Goal: Task Accomplishment & Management: Manage account settings

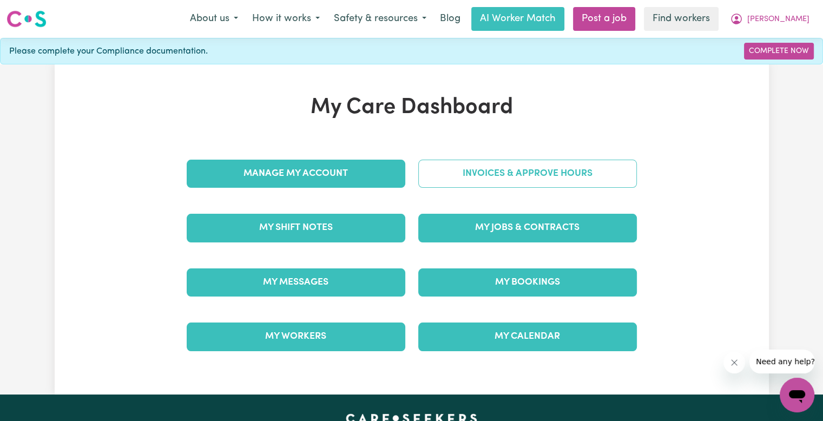
click at [549, 178] on link "Invoices & Approve Hours" at bounding box center [527, 174] width 218 height 28
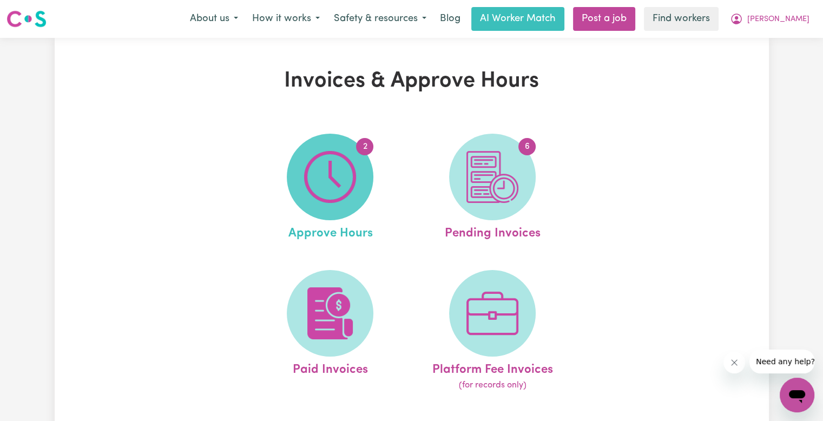
click at [365, 179] on span "2" at bounding box center [330, 177] width 87 height 87
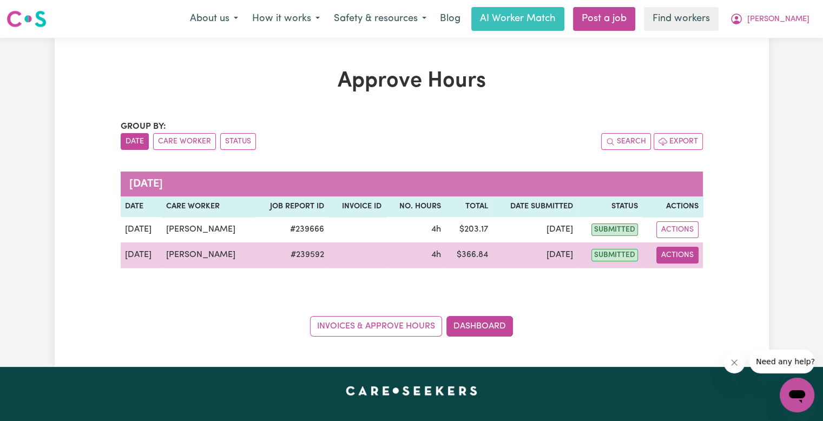
click at [688, 256] on button "Actions" at bounding box center [677, 255] width 42 height 17
click at [686, 282] on link "View Job Report" at bounding box center [704, 280] width 92 height 22
select select "pm"
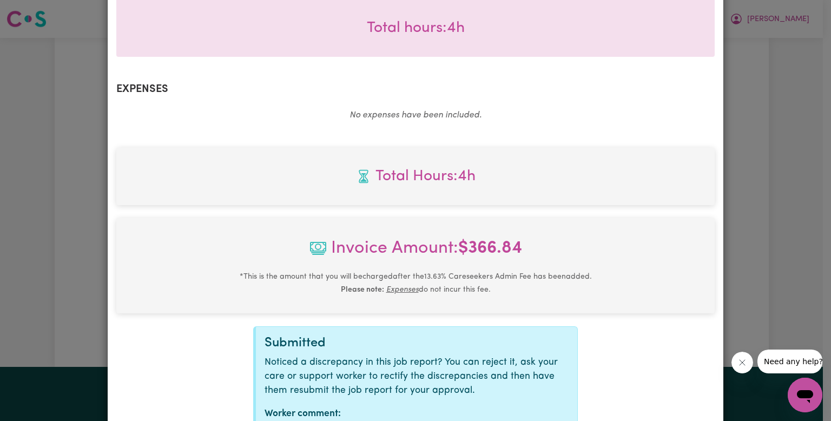
scroll to position [413, 0]
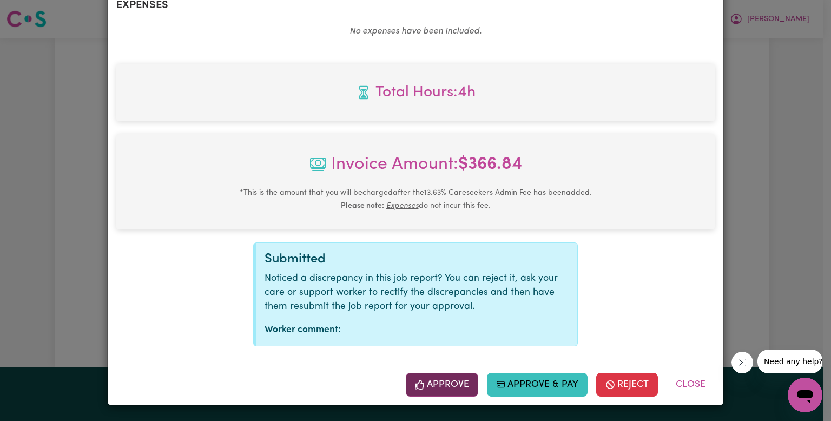
click at [452, 381] on button "Approve" at bounding box center [442, 385] width 72 height 24
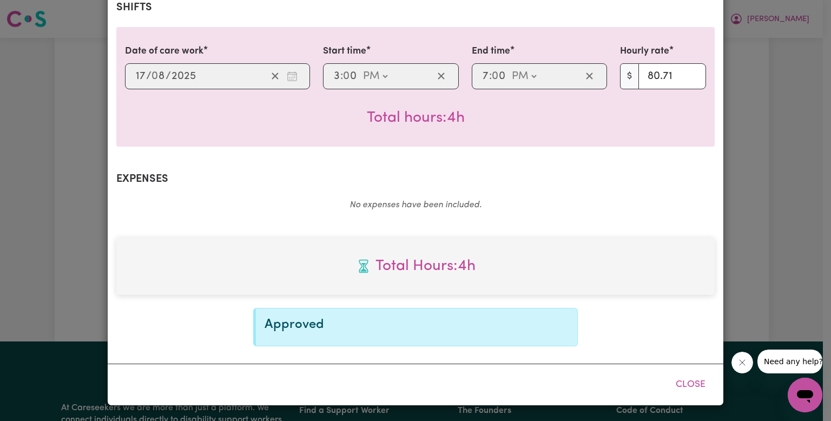
scroll to position [238, 0]
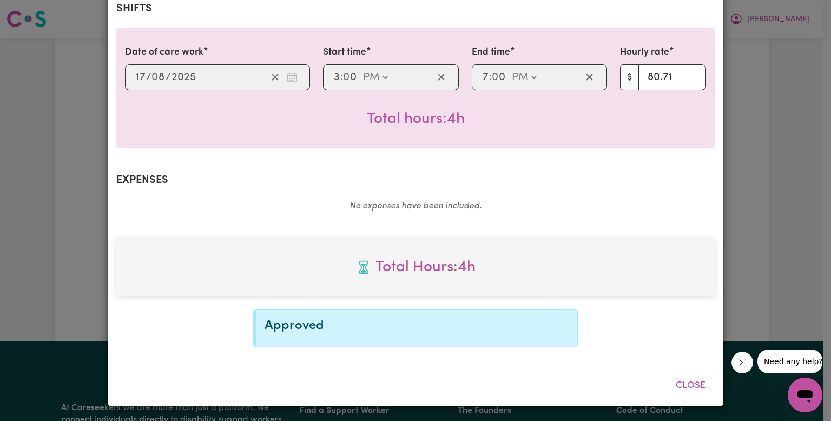
drag, startPoint x: 698, startPoint y: 390, endPoint x: 788, endPoint y: 383, distance: 90.0
click at [698, 390] on button "Close" at bounding box center [690, 386] width 48 height 24
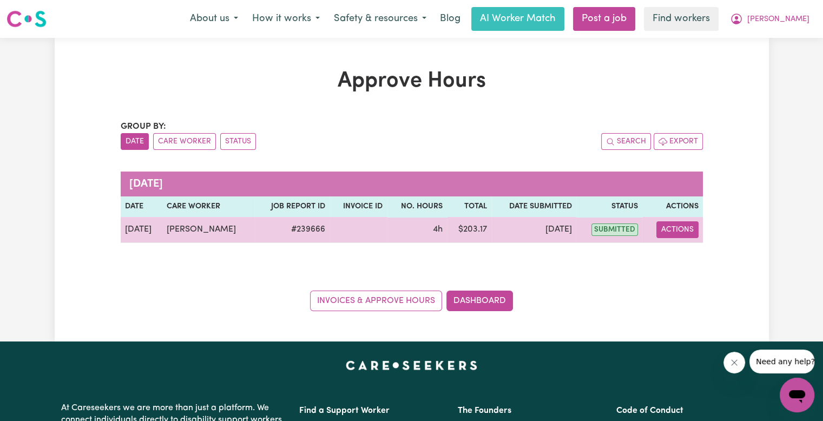
click at [674, 232] on button "Actions" at bounding box center [677, 229] width 42 height 17
click at [675, 254] on link "View Job Report" at bounding box center [704, 254] width 92 height 22
select select "pm"
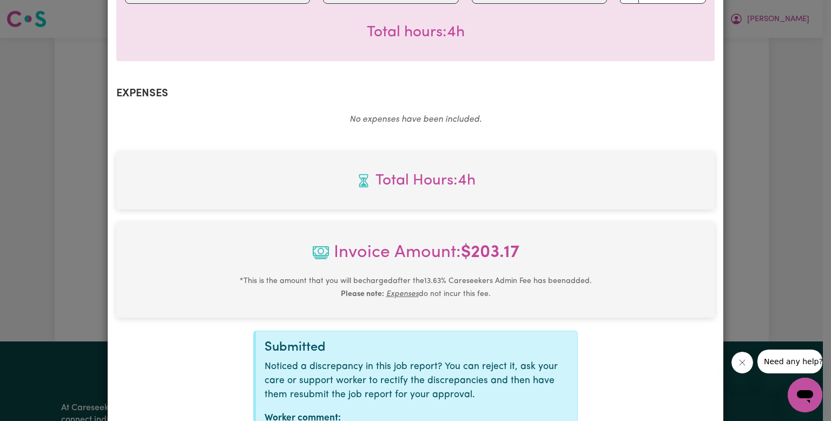
scroll to position [413, 0]
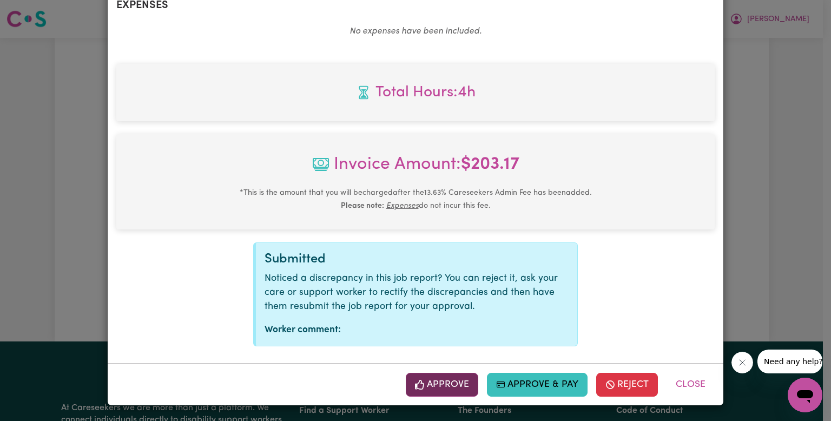
click at [421, 376] on button "Approve" at bounding box center [442, 385] width 72 height 24
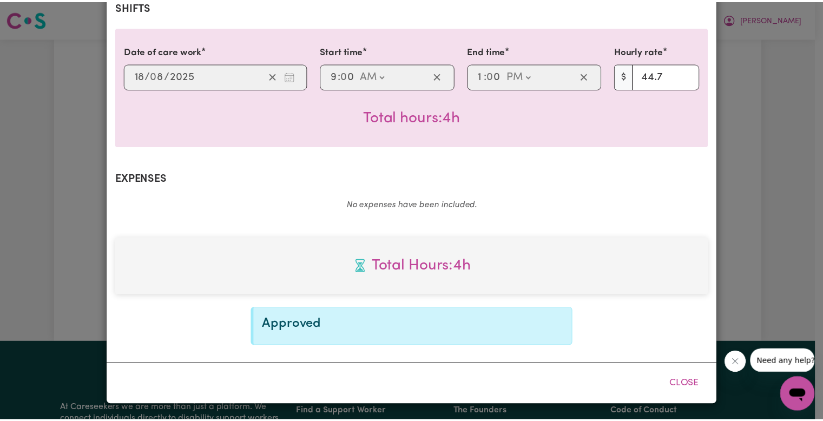
scroll to position [238, 0]
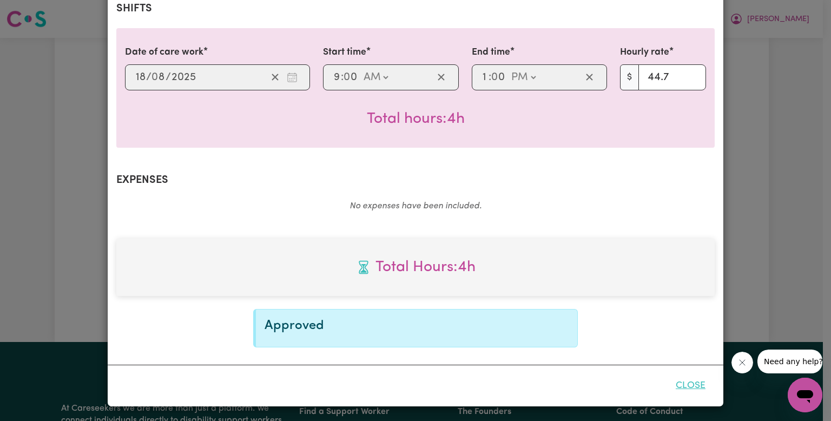
drag, startPoint x: 695, startPoint y: 392, endPoint x: 687, endPoint y: 390, distance: 8.3
click at [694, 392] on button "Close" at bounding box center [690, 386] width 48 height 24
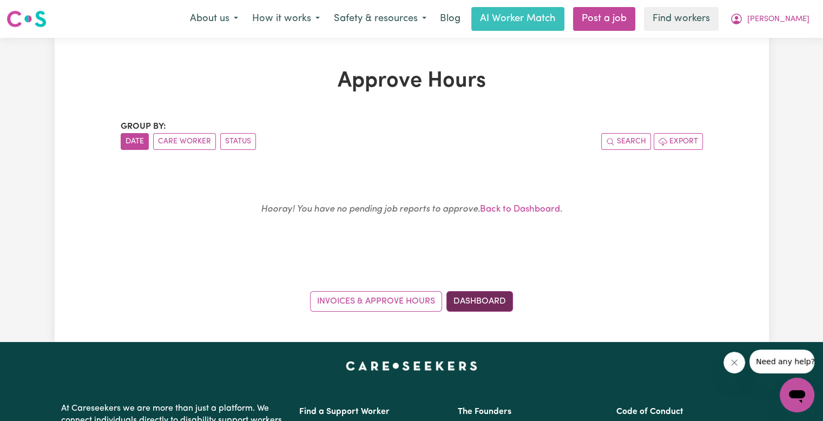
click at [464, 295] on link "Dashboard" at bounding box center [479, 301] width 67 height 21
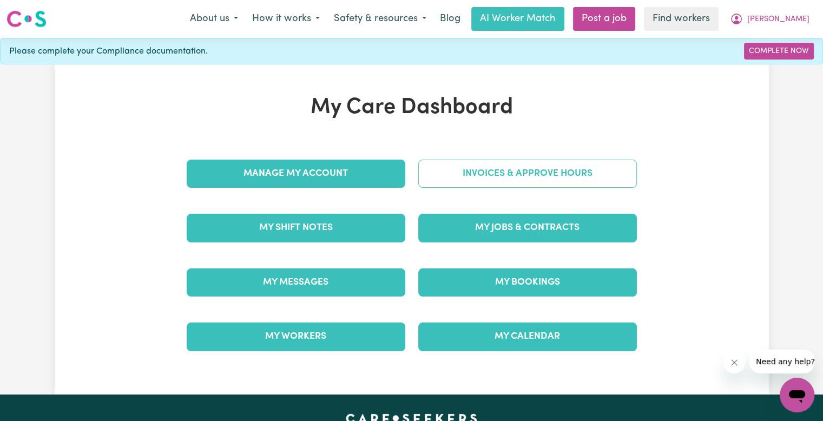
click at [477, 180] on link "Invoices & Approve Hours" at bounding box center [527, 174] width 218 height 28
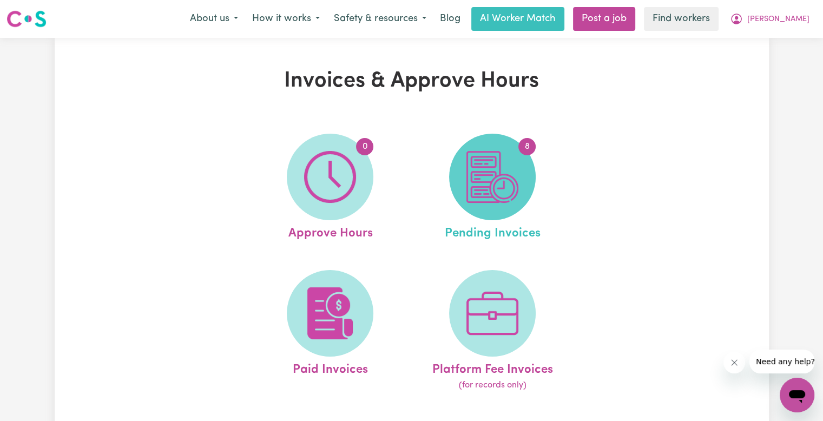
click at [478, 187] on img at bounding box center [492, 177] width 52 height 52
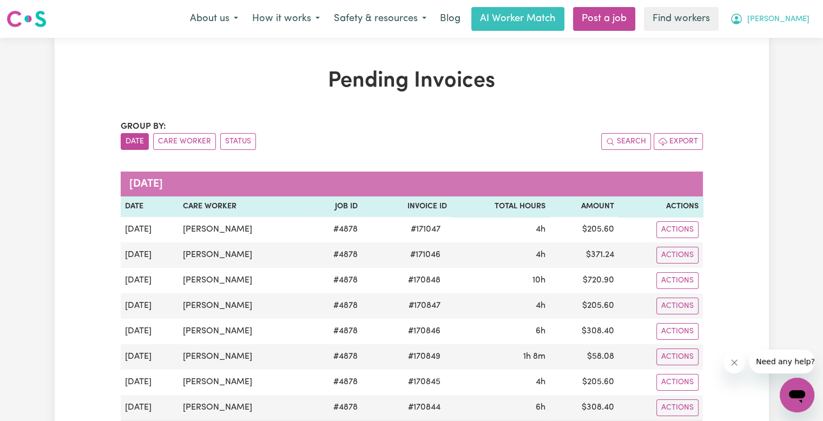
click at [800, 24] on span "[PERSON_NAME]" at bounding box center [778, 20] width 62 height 12
click at [786, 58] on link "Logout" at bounding box center [772, 62] width 85 height 21
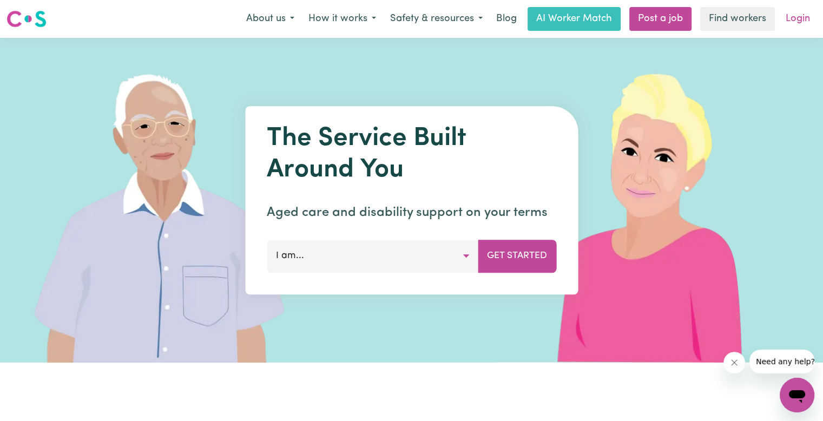
click at [797, 23] on link "Login" at bounding box center [797, 19] width 37 height 24
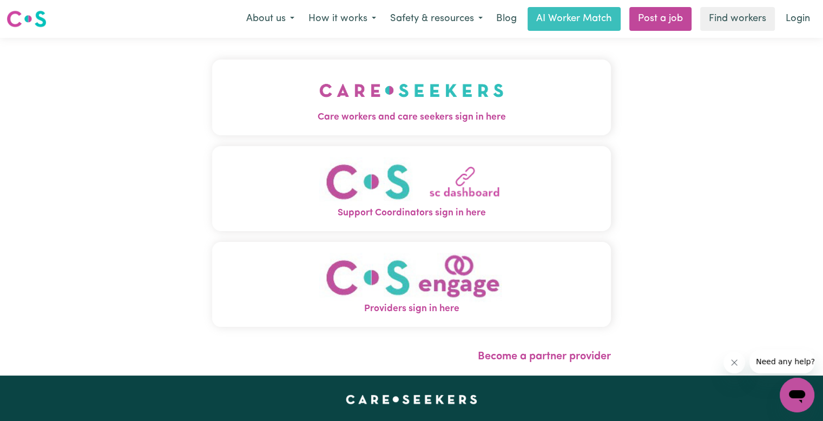
click at [314, 83] on button "Care workers and care seekers sign in here" at bounding box center [411, 97] width 399 height 76
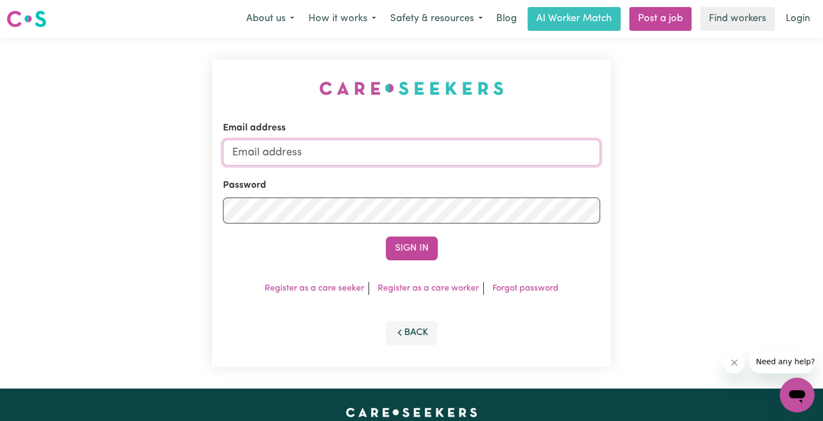
click at [309, 153] on input "Email address" at bounding box center [411, 153] width 377 height 26
type input "[EMAIL_ADDRESS][DOMAIN_NAME]"
click at [386, 236] on button "Sign In" at bounding box center [412, 248] width 52 height 24
